Goal: Task Accomplishment & Management: Manage account settings

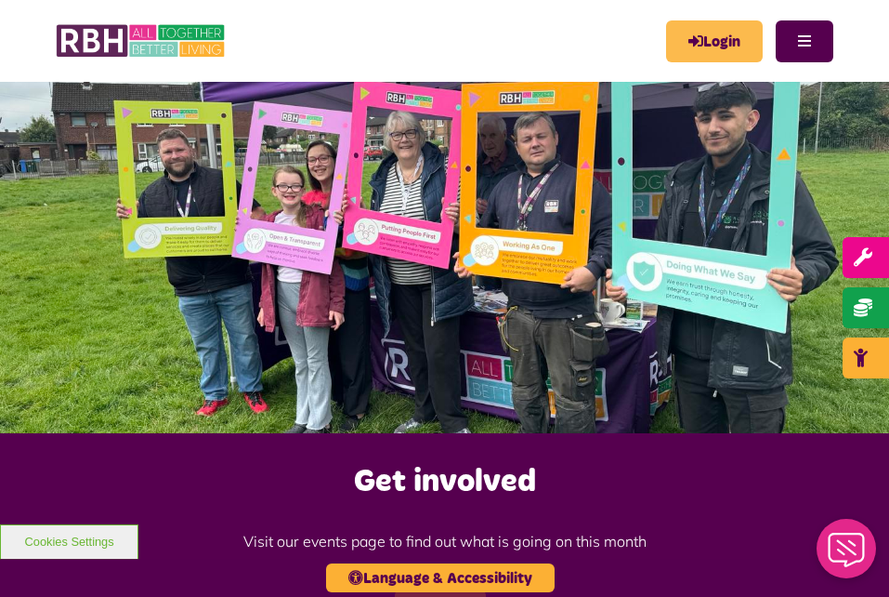
click at [733, 59] on link "Login" at bounding box center [714, 41] width 97 height 42
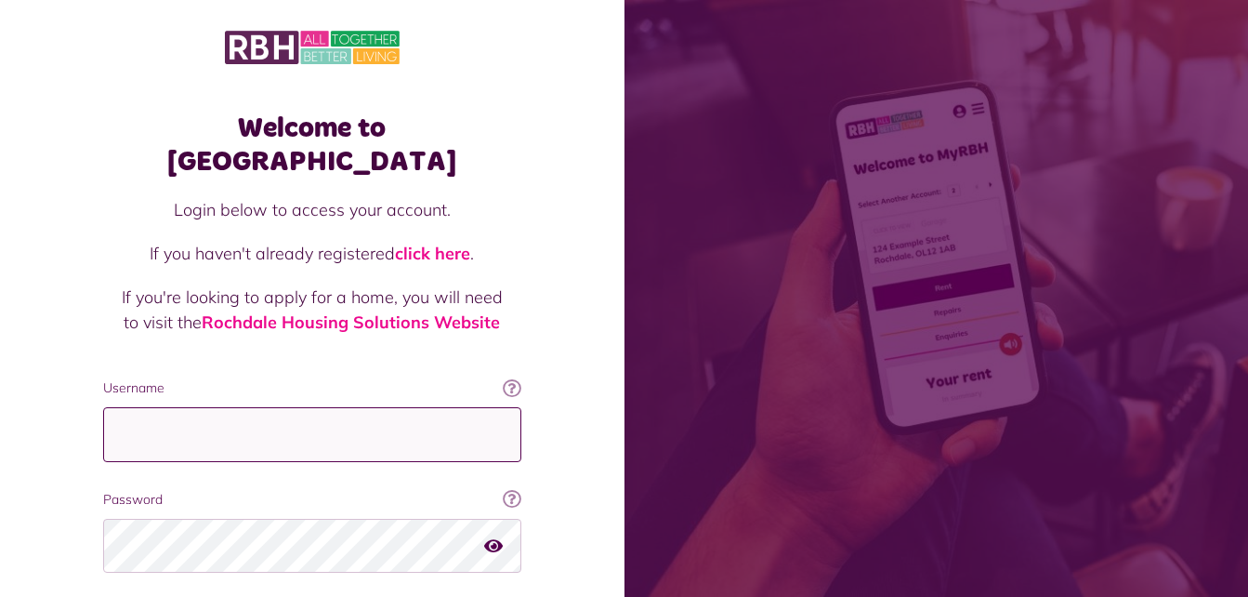
type input "**********"
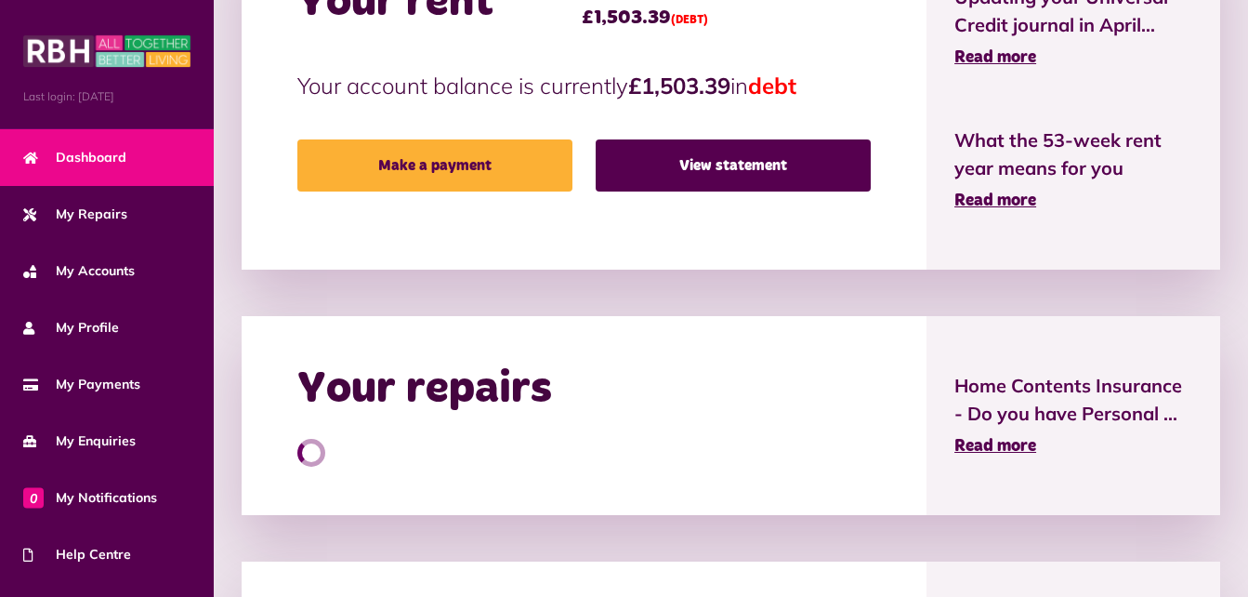
scroll to position [650, 0]
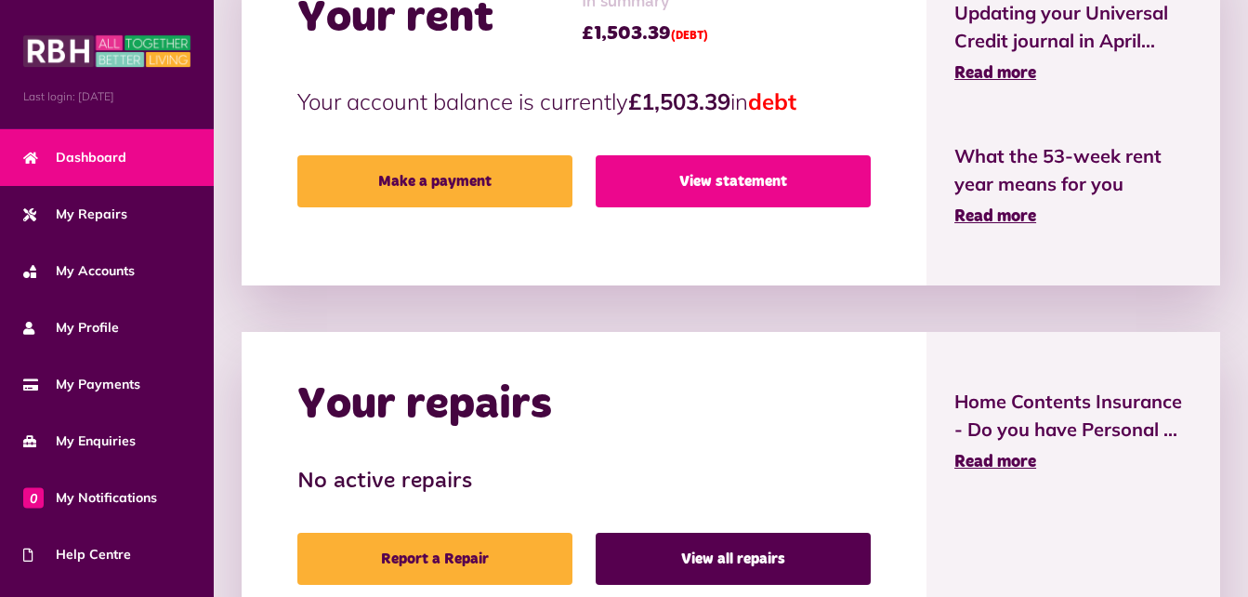
click at [732, 185] on link "View statement" at bounding box center [733, 181] width 275 height 52
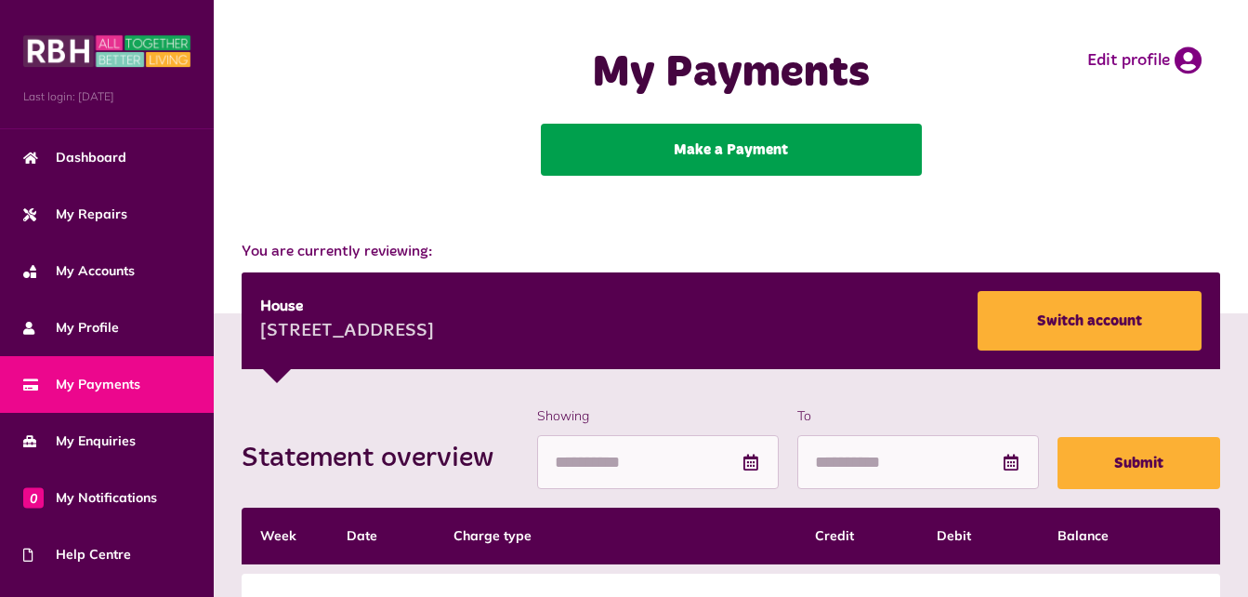
scroll to position [1, 0]
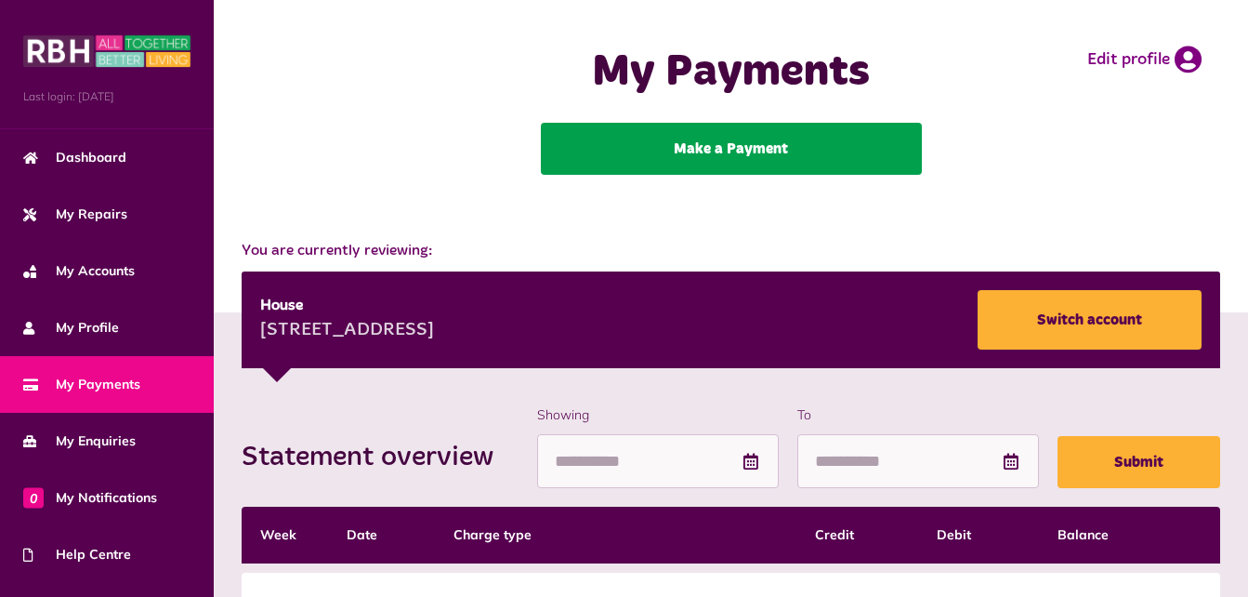
click at [808, 163] on link "Make a Payment" at bounding box center [731, 149] width 381 height 52
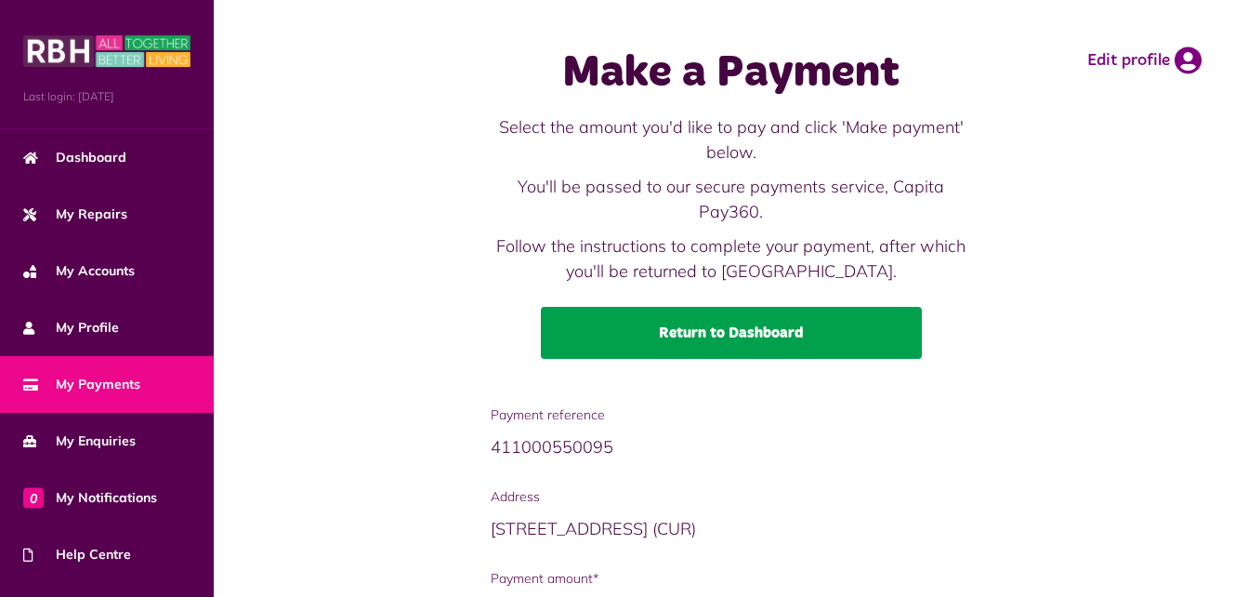
scroll to position [224, 0]
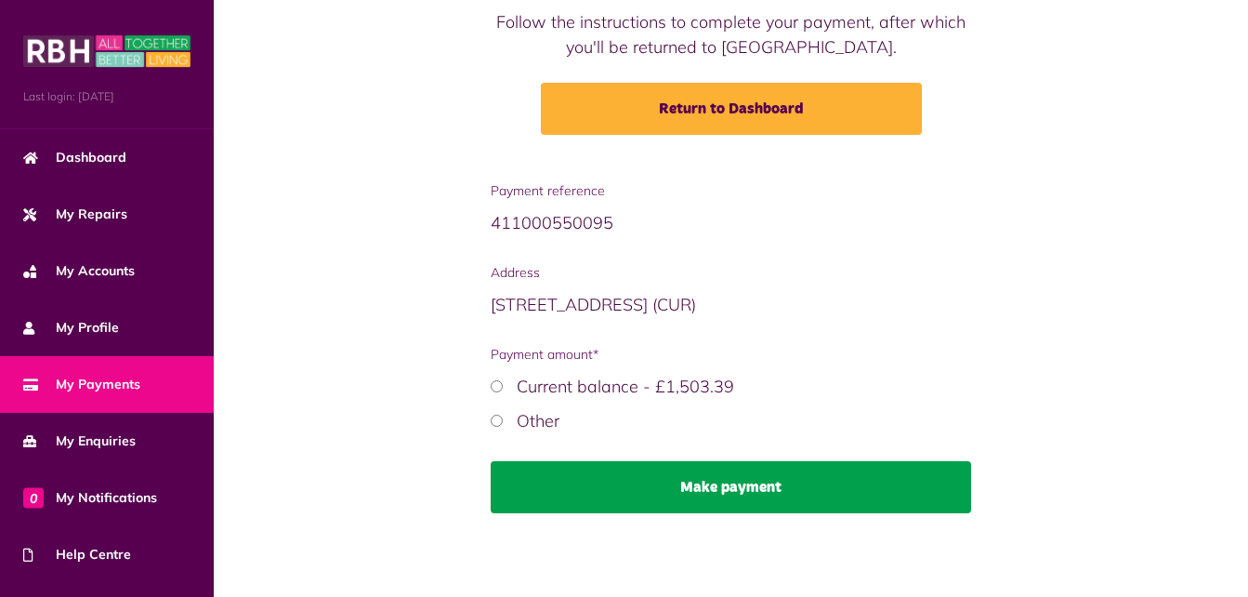
click at [642, 468] on button "Make payment" at bounding box center [731, 487] width 480 height 52
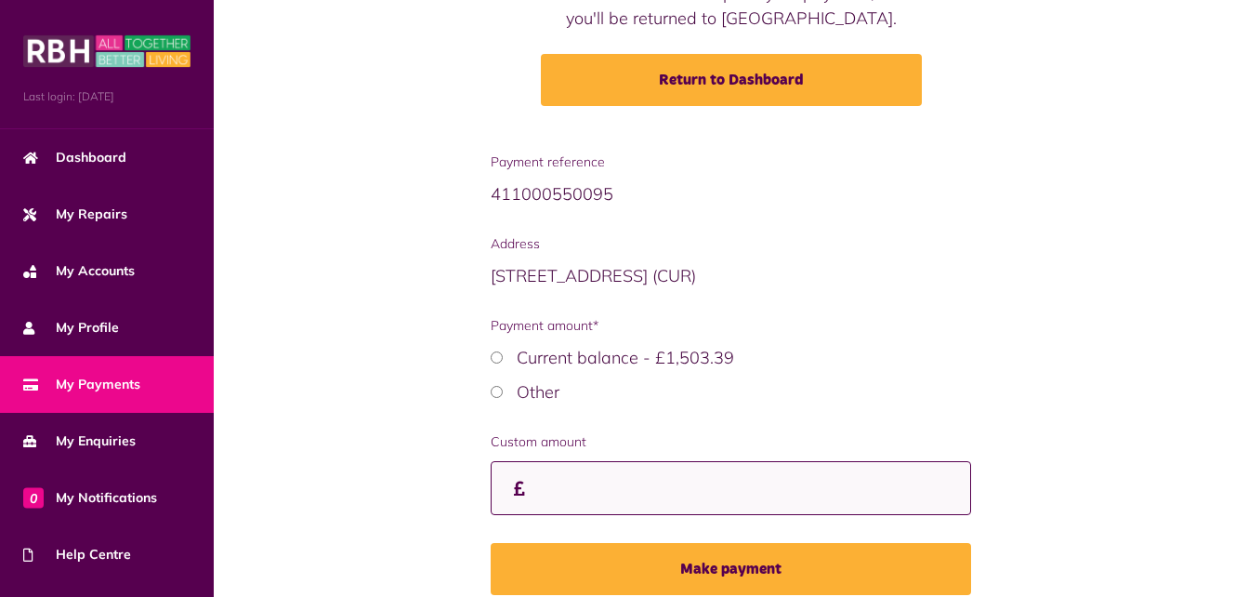
click at [796, 502] on input "Custom amount" at bounding box center [731, 488] width 480 height 55
type input "**"
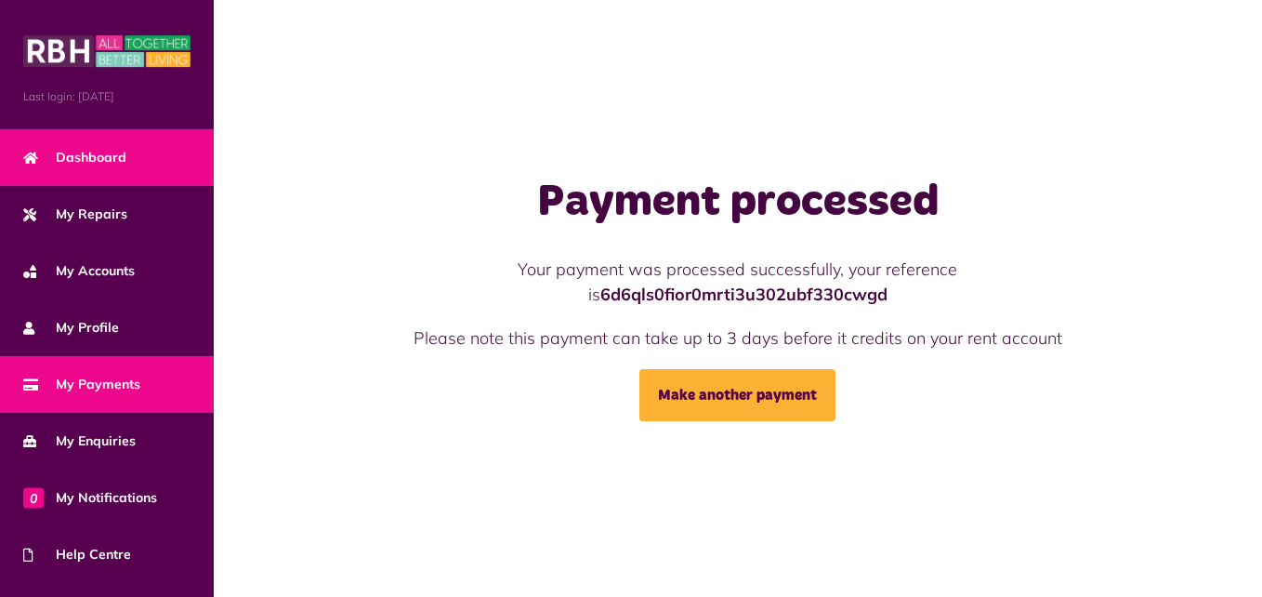
click at [39, 156] on span "Dashboard" at bounding box center [74, 158] width 103 height 20
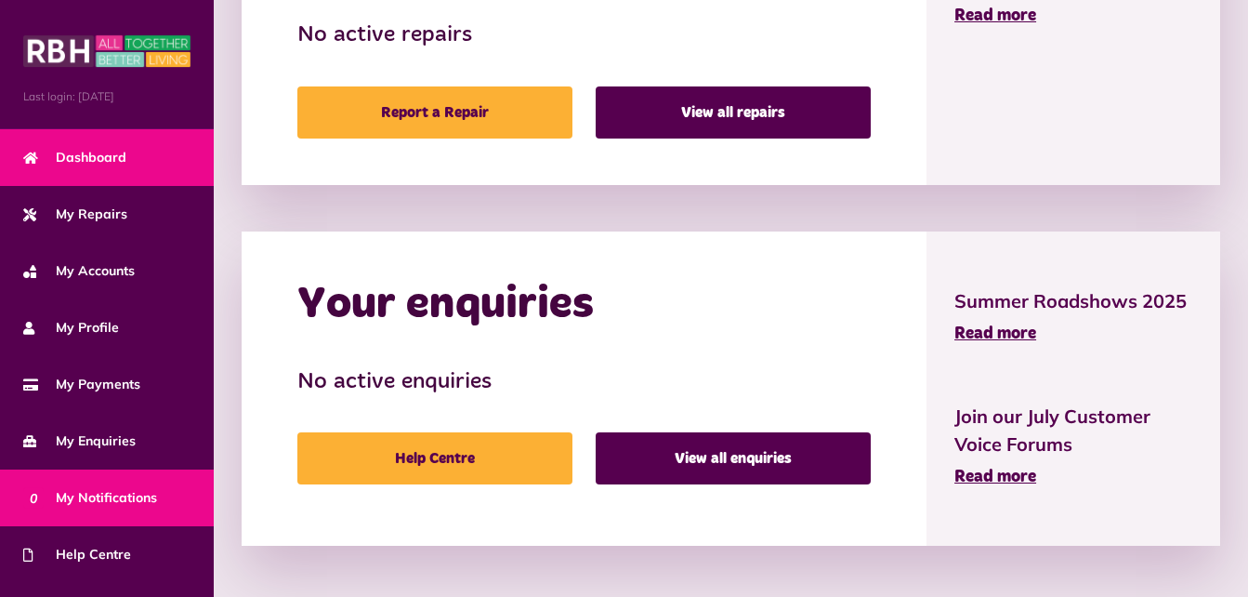
scroll to position [155, 0]
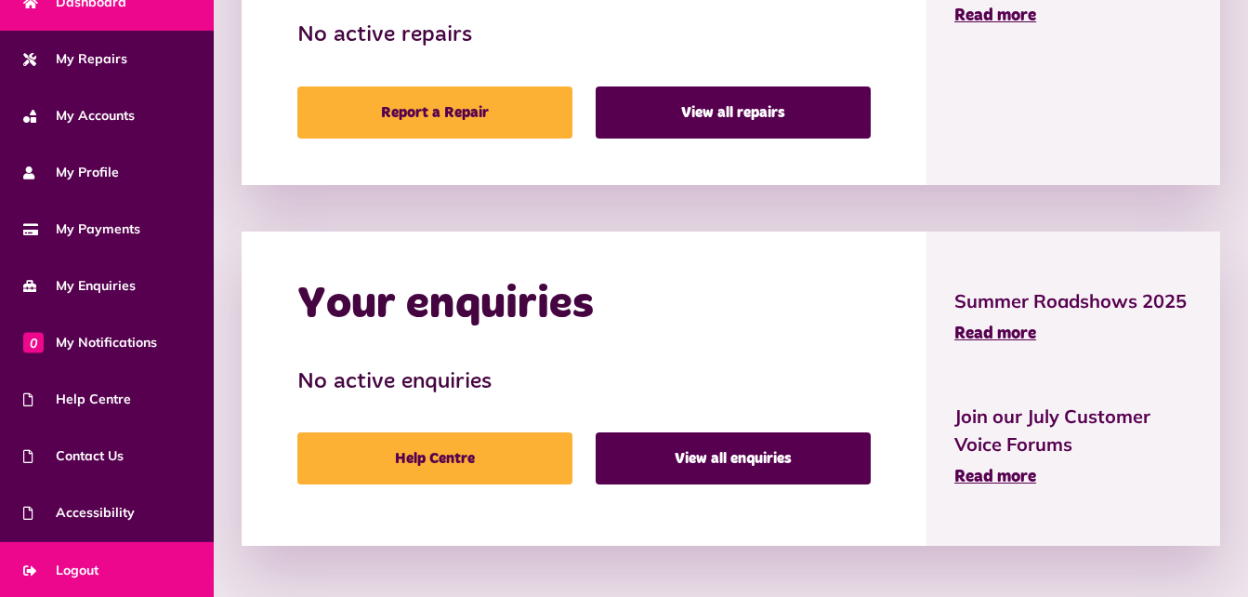
click at [106, 564] on link "Logout" at bounding box center [107, 570] width 214 height 57
